Goal: Task Accomplishment & Management: Use online tool/utility

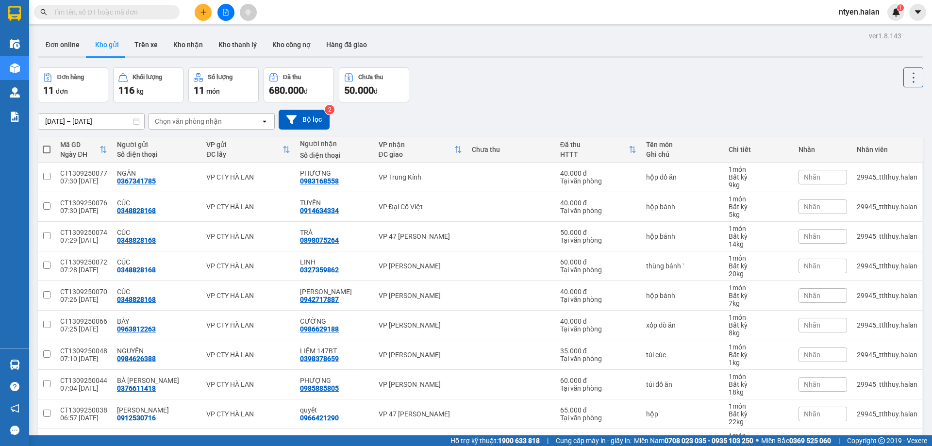
click at [67, 8] on input "text" at bounding box center [110, 12] width 115 height 11
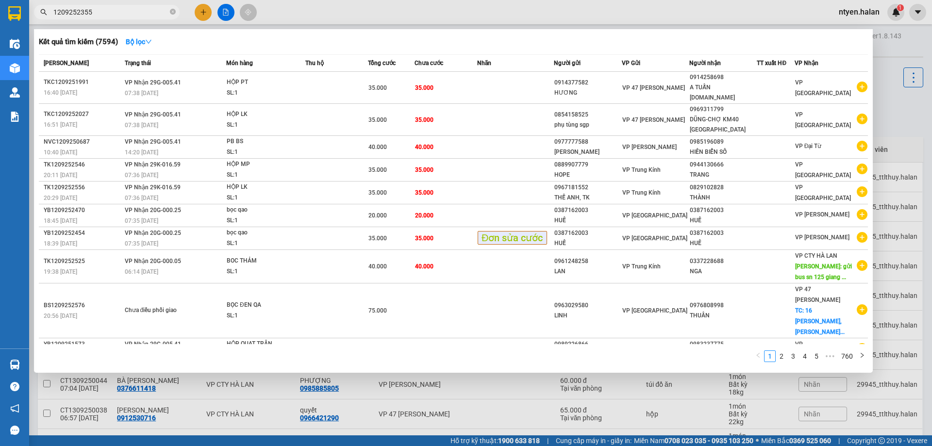
type input "1209252355"
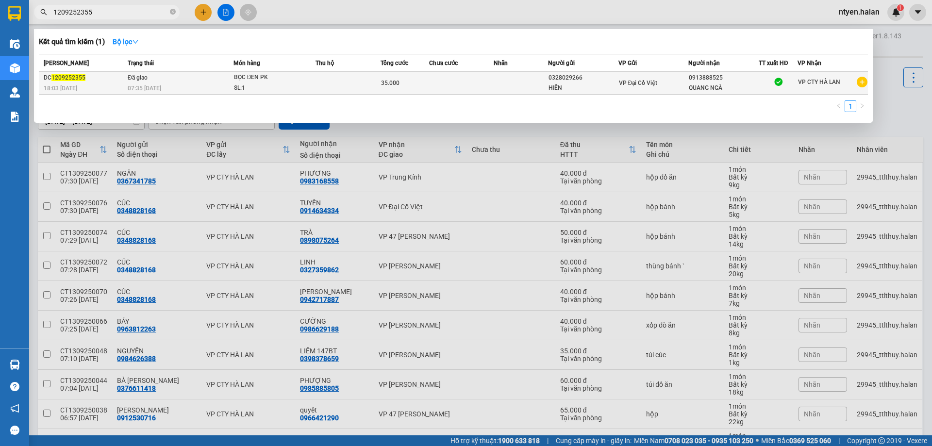
click at [127, 84] on td "Đã giao 07:35 [DATE]" at bounding box center [179, 83] width 108 height 23
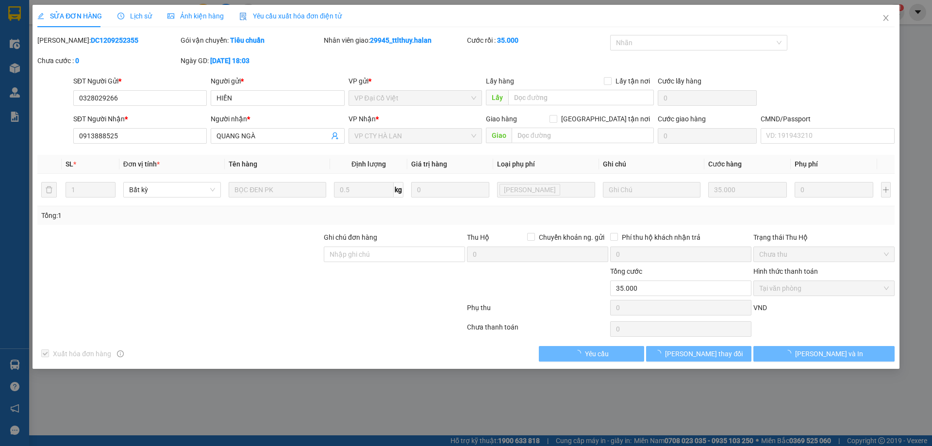
type input "0328029266"
type input "HIỀN"
type input "0913888525"
type input "QUANG NGÀ"
type input "35.000"
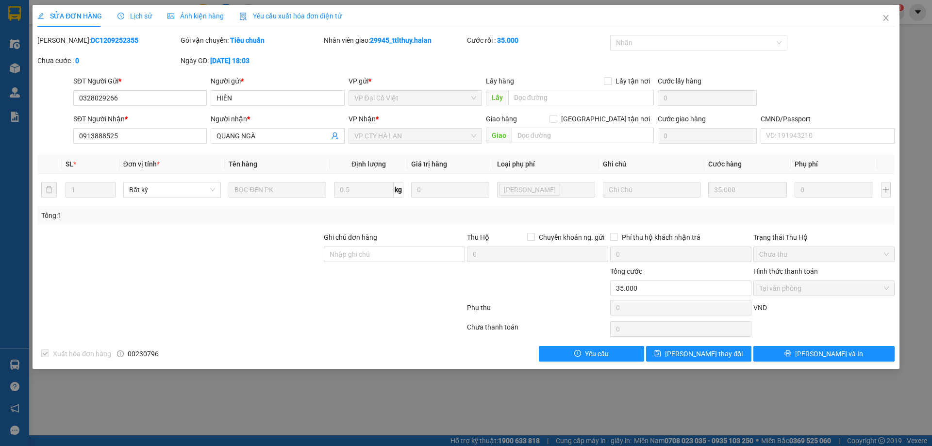
click at [137, 348] on span "00230796" at bounding box center [143, 353] width 31 height 11
copy span "00230796"
click at [296, 13] on span "Yêu cầu xuất hóa đơn điện tử" at bounding box center [290, 16] width 102 height 8
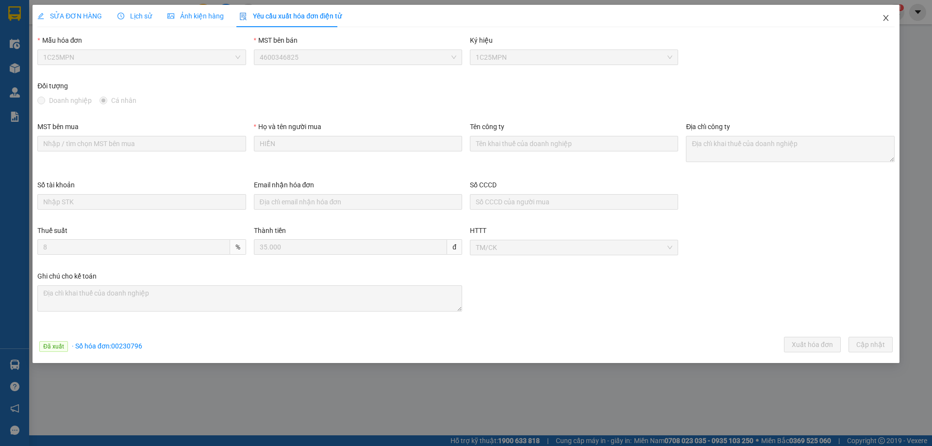
click at [887, 20] on icon "close" at bounding box center [886, 18] width 8 height 8
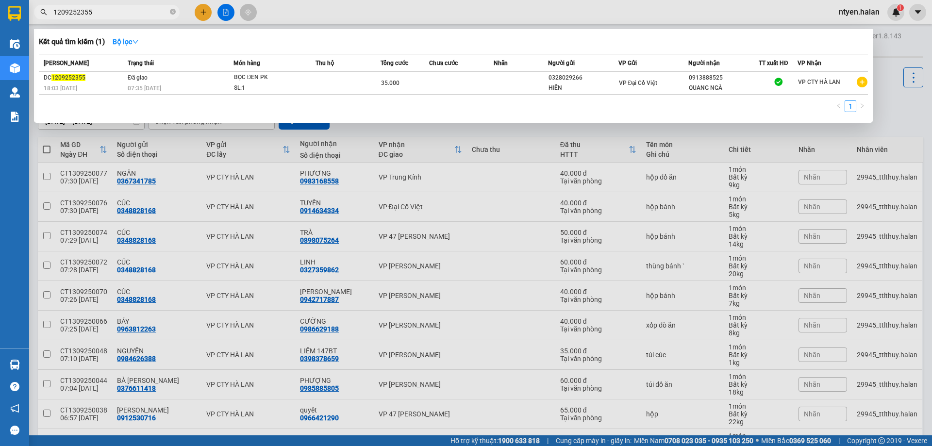
click at [85, 13] on input "1209252355" at bounding box center [110, 12] width 115 height 11
click at [91, 12] on input "1209252355" at bounding box center [110, 12] width 115 height 11
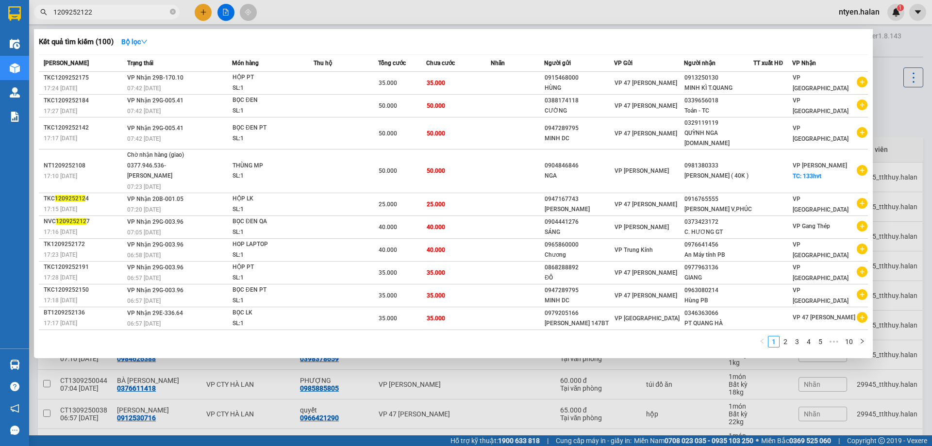
type input "1209252122"
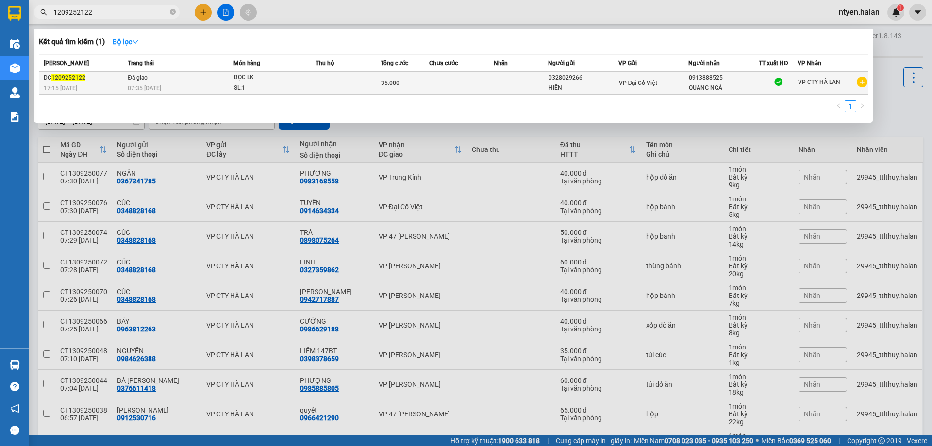
click at [153, 83] on div "07:35 [DATE]" at bounding box center [180, 88] width 105 height 11
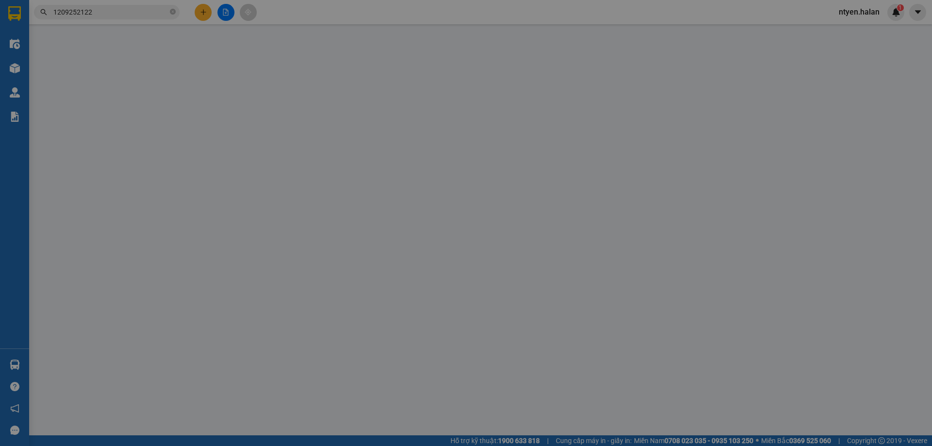
type input "0328029266"
type input "HIỀN"
type input "0913888525"
type input "QUANG NGÀ"
type input "35.000"
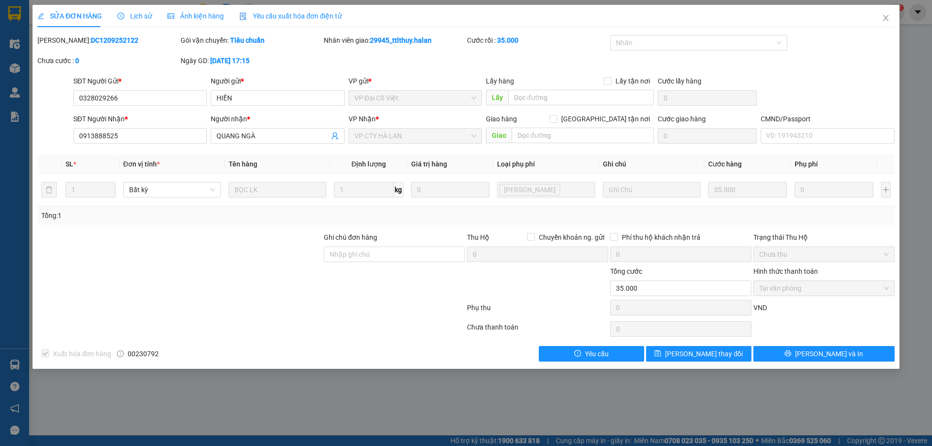
click at [263, 18] on span "Yêu cầu xuất hóa đơn điện tử" at bounding box center [290, 16] width 102 height 8
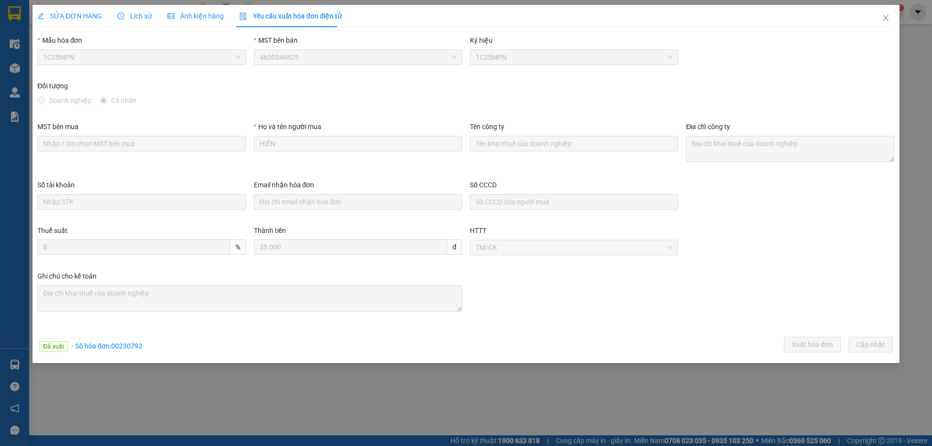
click at [136, 350] on div "Đã xuất · Số hóa đơn: 00230792" at bounding box center [90, 346] width 102 height 11
click at [131, 346] on span "· Số hóa đơn: 00230792" at bounding box center [107, 346] width 70 height 8
copy span "00230792"
